Goal: Obtain resource: Download file/media

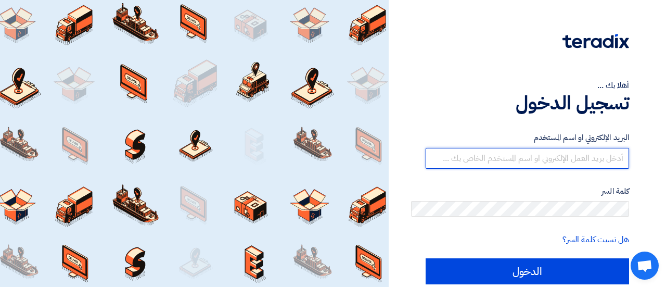
click at [598, 148] on input "text" at bounding box center [528, 158] width 204 height 21
drag, startPoint x: 595, startPoint y: 120, endPoint x: 677, endPoint y: 133, distance: 83.8
click at [666, 133] on html "أهلا بك ... تسجيل الدخول البريد الإلكتروني او اسم المستخدم [PERSON_NAME]@ كلمة …" at bounding box center [333, 164] width 666 height 328
type input "[EMAIL_ADDRESS][DOMAIN_NAME]"
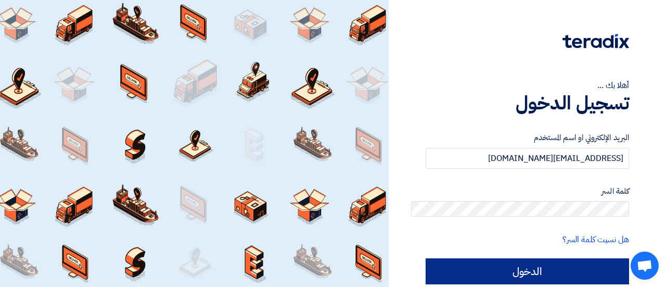
click at [554, 201] on form "البريد الإلكتروني او اسم [PERSON_NAME] [PERSON_NAME][EMAIL_ADDRESS][DOMAIN_NAME…" at bounding box center [528, 208] width 204 height 153
click at [554, 258] on input "الدخول" at bounding box center [528, 271] width 204 height 26
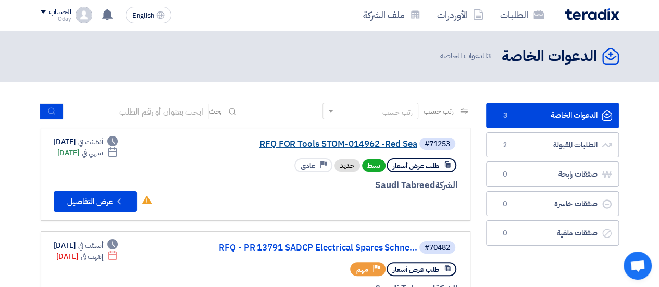
click at [362, 140] on link "RFQ FOR Tools STOM-014962 -Red Sea" at bounding box center [313, 144] width 208 height 9
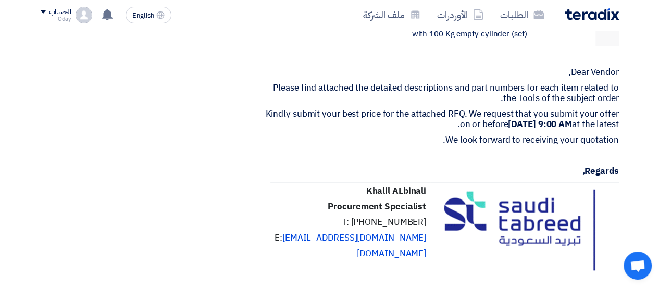
scroll to position [695, 0]
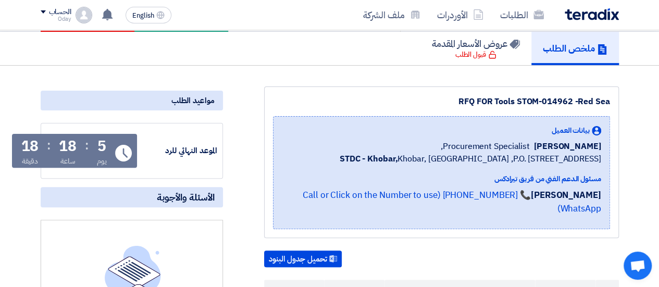
scroll to position [70, 0]
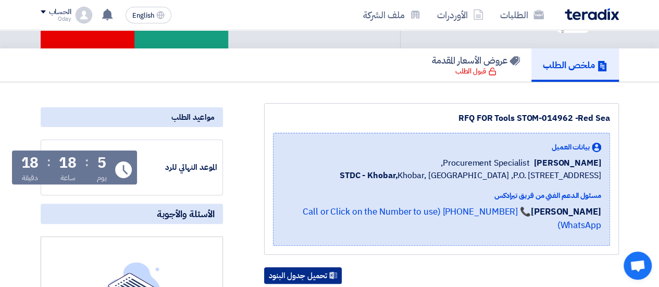
click at [312, 267] on button "تحميل جدول البنود" at bounding box center [303, 275] width 78 height 17
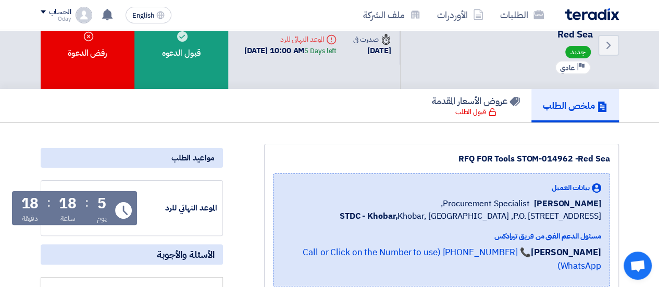
scroll to position [0, 0]
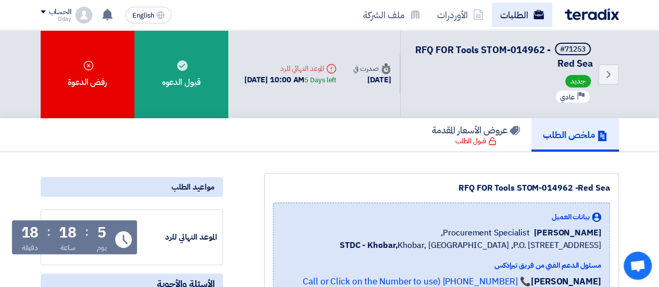
click at [491, 7] on link "الطلبات" at bounding box center [521, 15] width 60 height 24
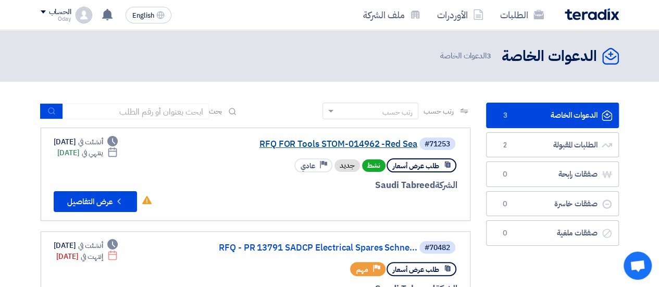
drag, startPoint x: 298, startPoint y: 106, endPoint x: 287, endPoint y: 105, distance: 11.6
click at [287, 140] on link "RFQ FOR Tools STOM-014962 -Red Sea" at bounding box center [313, 144] width 208 height 9
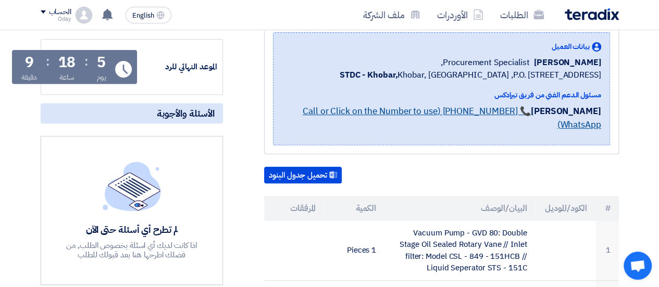
scroll to position [52, 0]
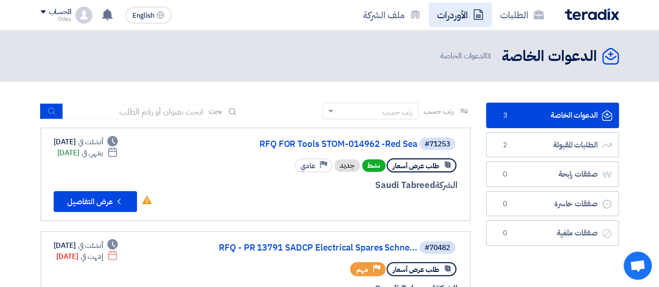
click at [428, 11] on link "الأوردرات" at bounding box center [459, 15] width 63 height 24
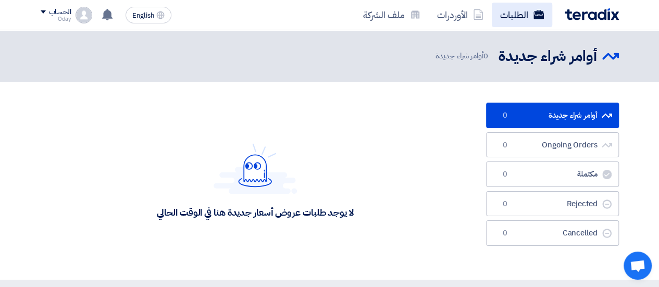
click at [491, 10] on link "الطلبات" at bounding box center [521, 15] width 60 height 24
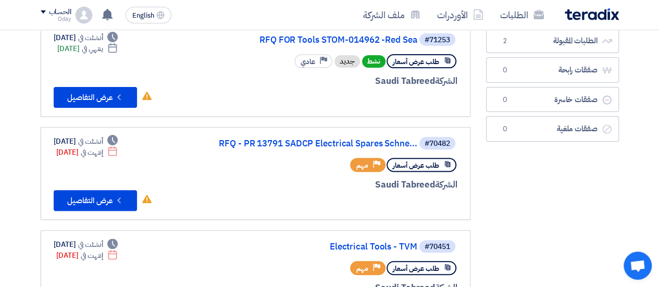
scroll to position [52, 0]
